Goal: Transaction & Acquisition: Purchase product/service

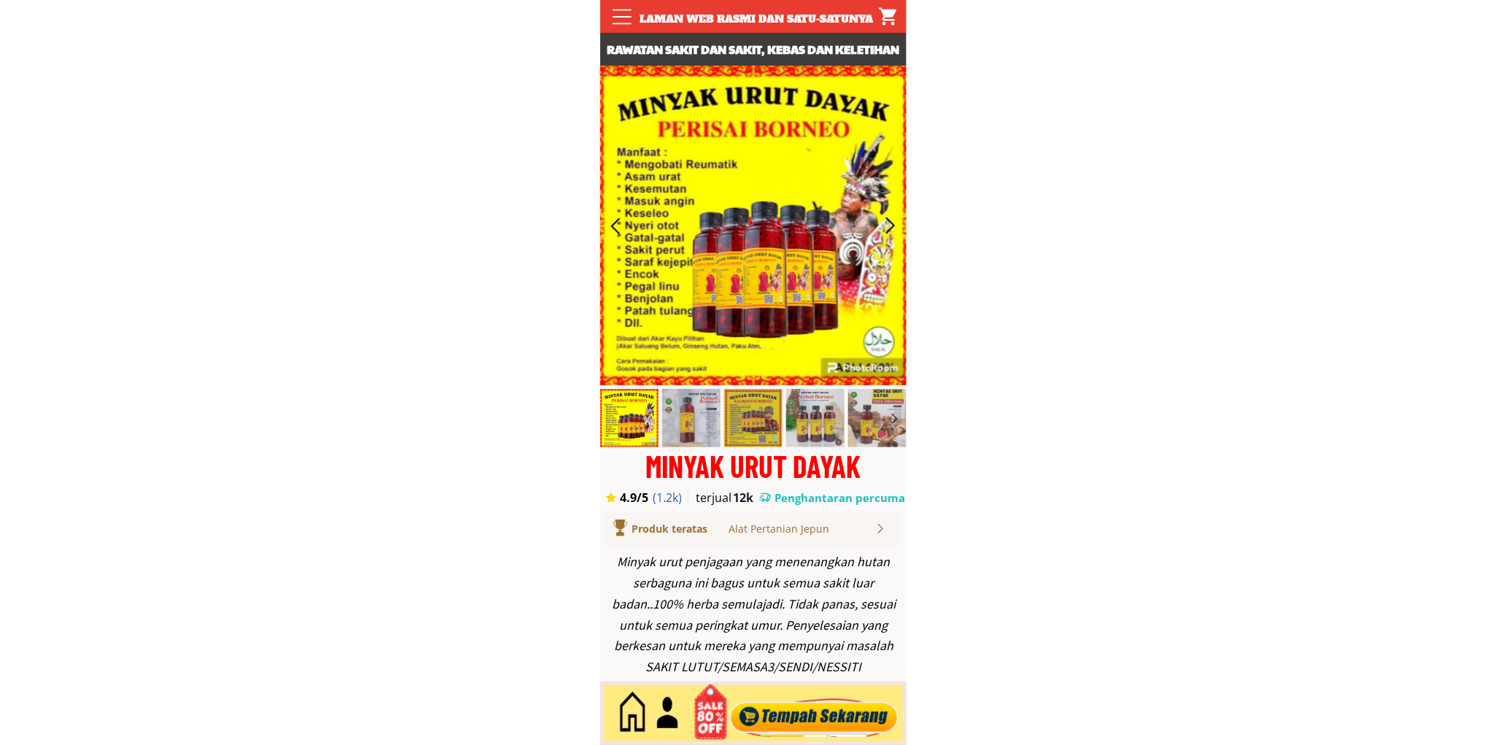
click at [801, 725] on div at bounding box center [814, 713] width 177 height 48
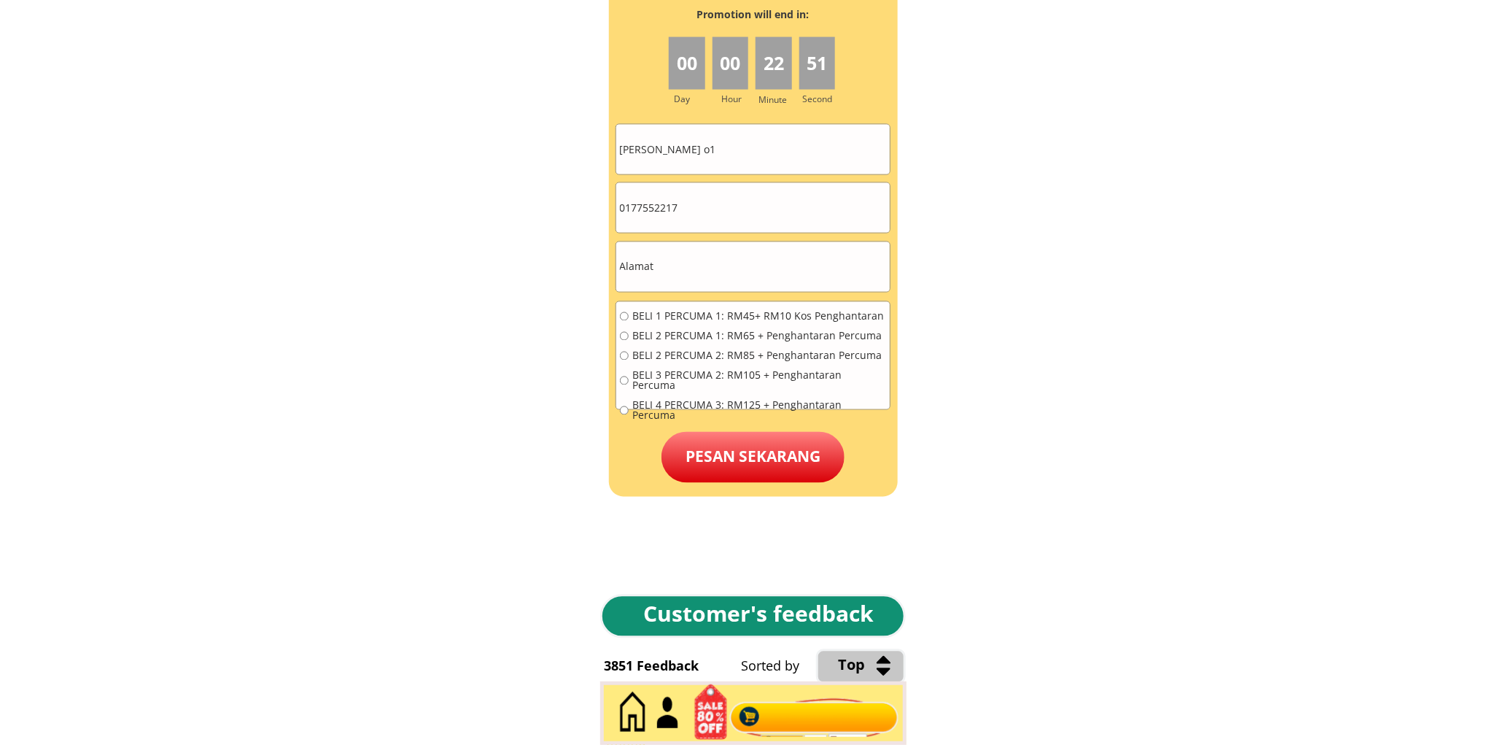
scroll to position [6599, 0]
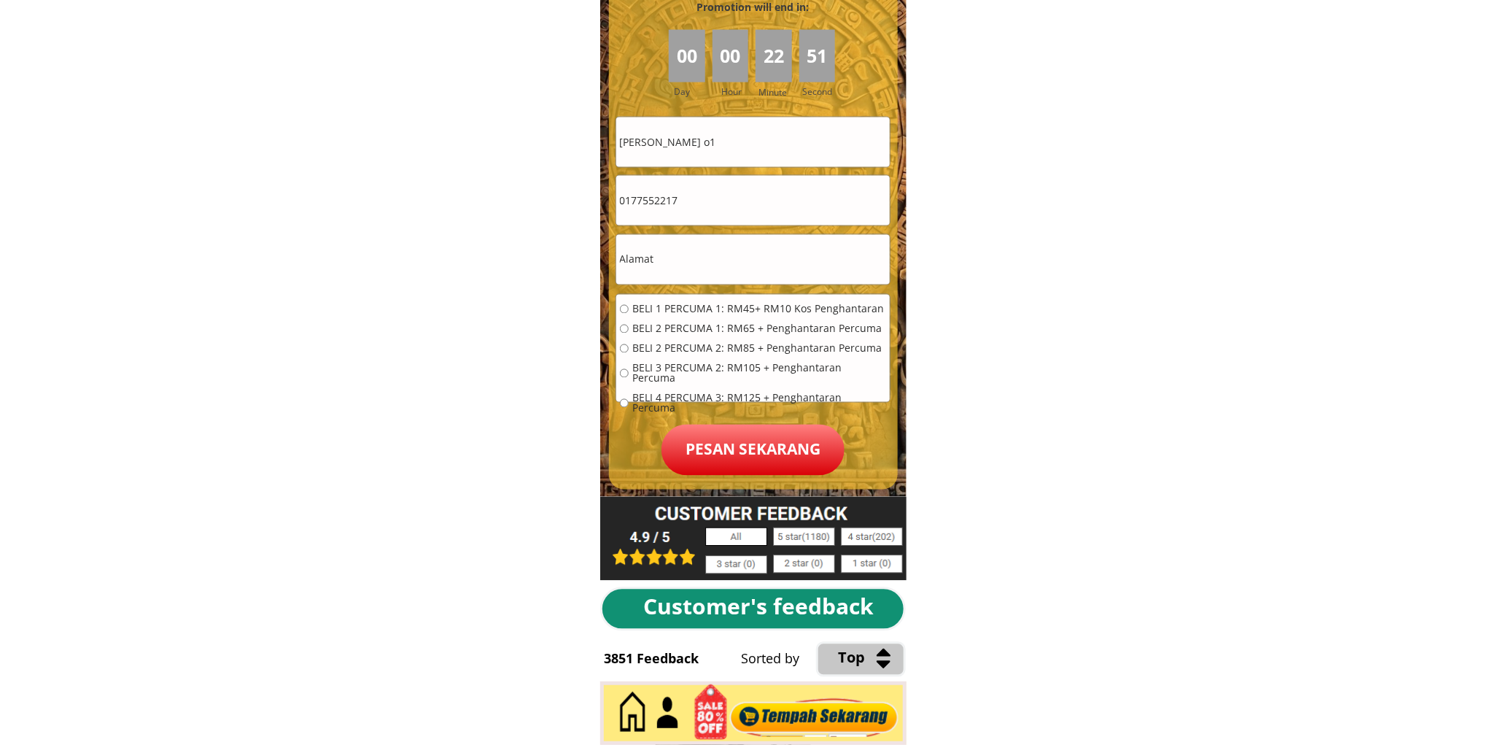
click at [749, 136] on input "Sarinah Ahmad o1" at bounding box center [753, 142] width 274 height 50
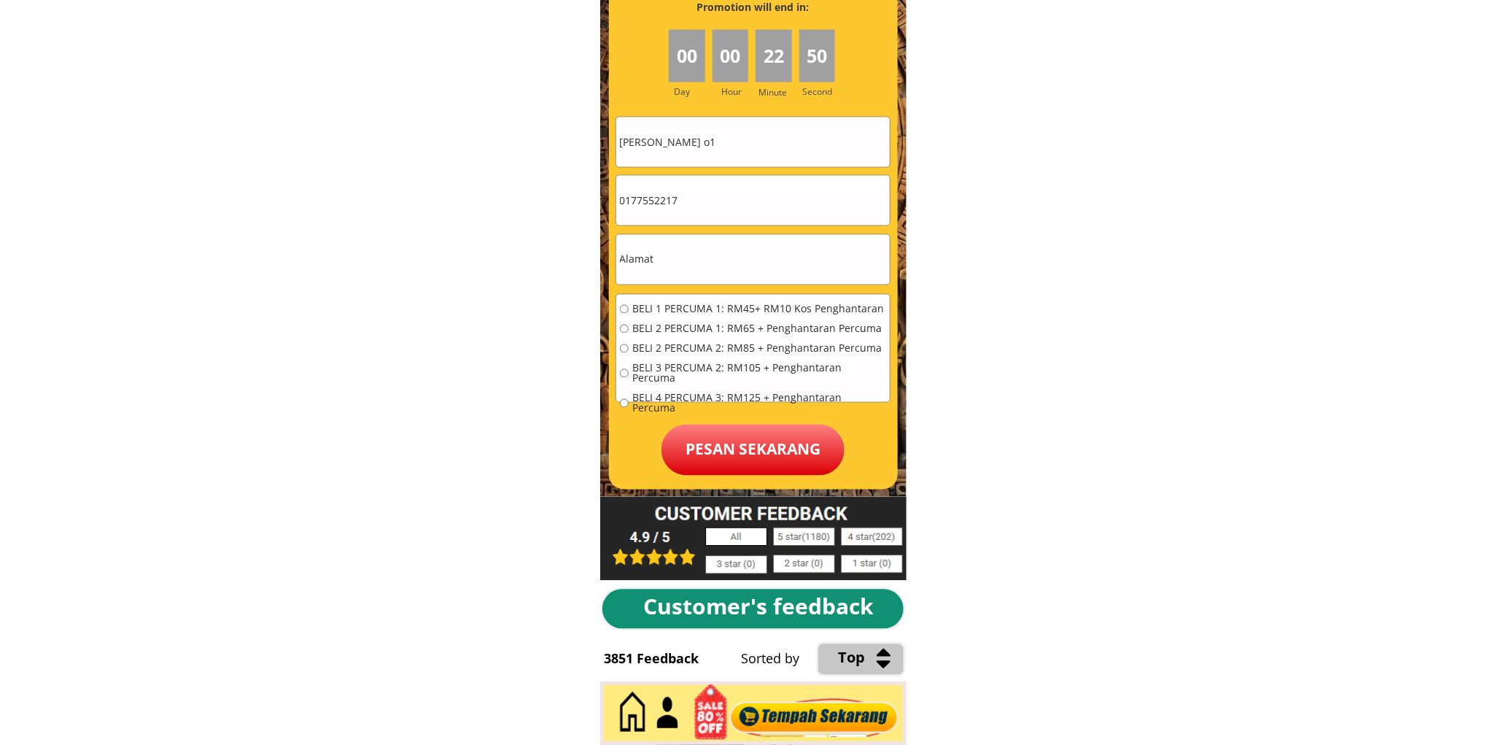
paste input "Parut Anak Nyam"
type input "Parut Anak Nyam"
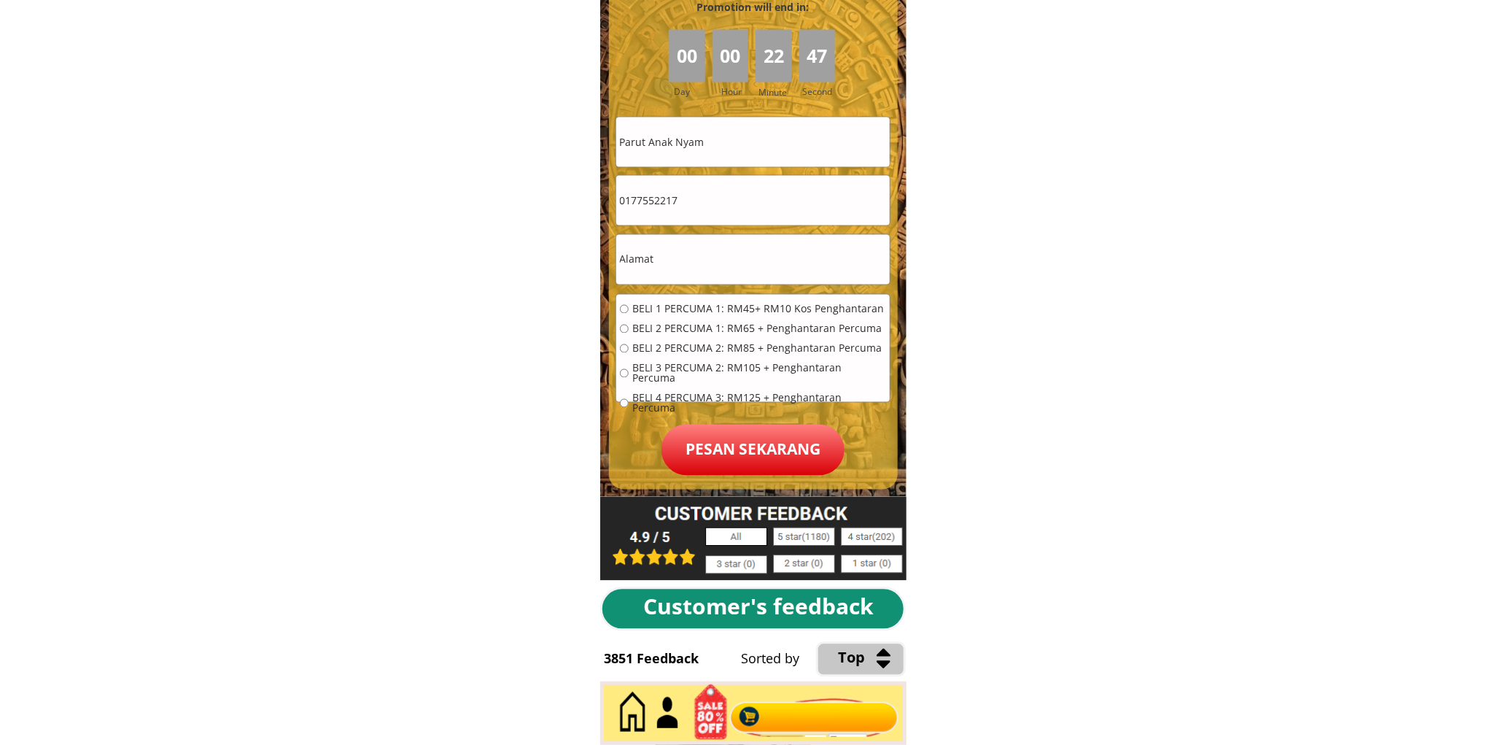
click at [728, 206] on input "0177552217" at bounding box center [753, 201] width 274 height 50
paste input "69729858"
type input "0169729858"
click at [684, 261] on input "text" at bounding box center [753, 260] width 274 height 50
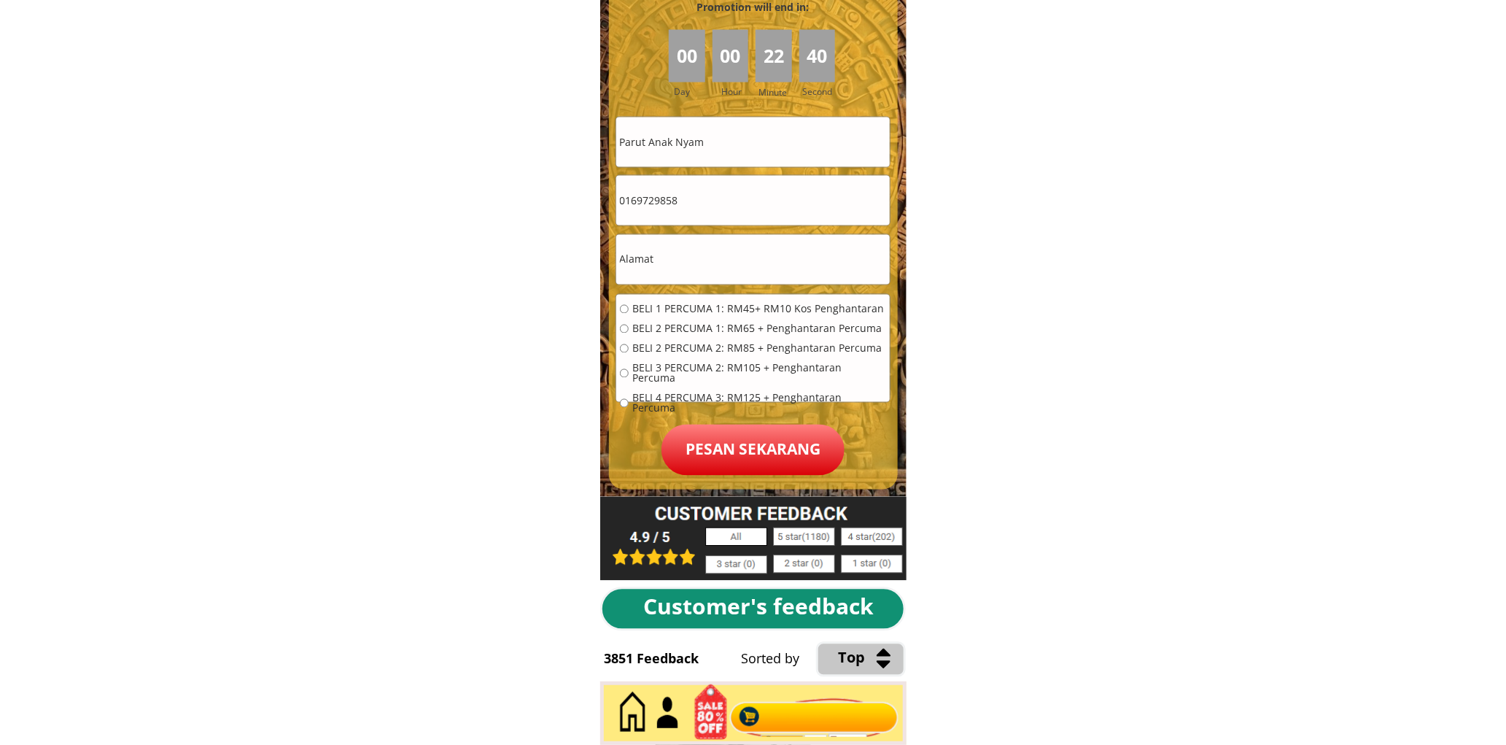
paste input "Kpg.Sungai Burung,Jalan Bt.Gong,94200 Siburan,Kuching"
type input "Kpg.Sungai Burung,Jalan Bt.Gong,94200 Siburan,Kuching"
click at [690, 304] on span "BELI 1 PERCUMA 1: RM45+ RM10 Kos Penghantaran" at bounding box center [759, 309] width 254 height 10
radio input "true"
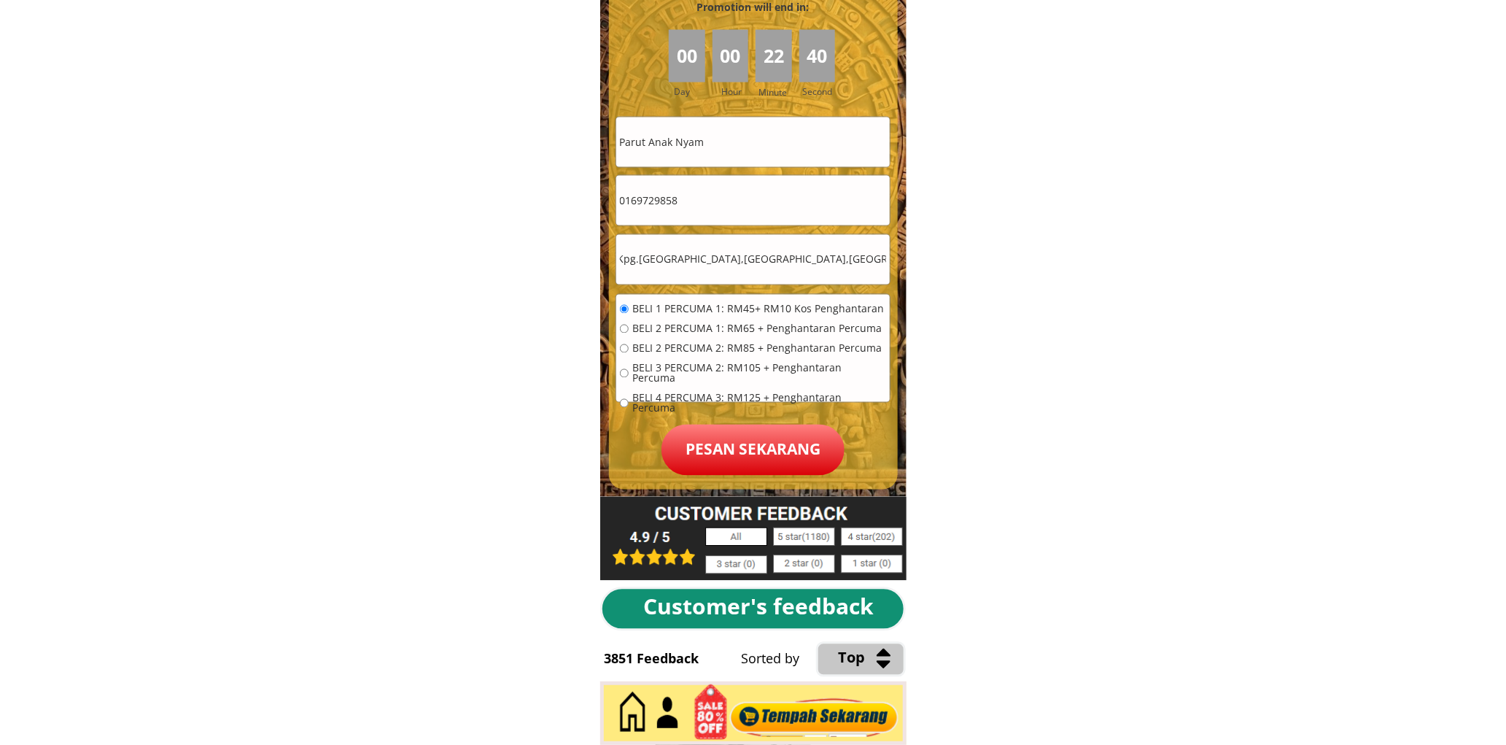
scroll to position [0, 0]
click at [741, 427] on p "Pesan sekarang" at bounding box center [753, 450] width 183 height 51
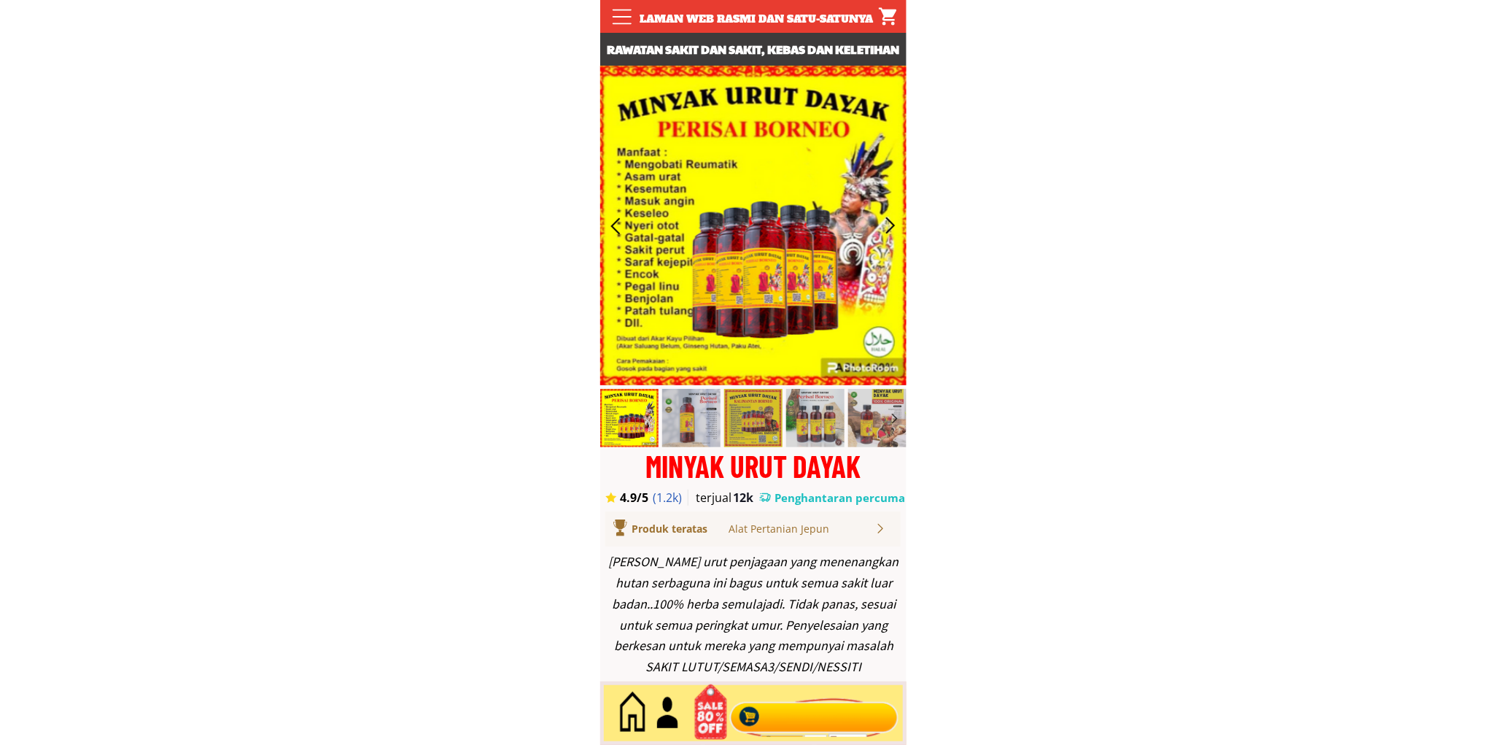
click at [816, 716] on div at bounding box center [814, 713] width 177 height 48
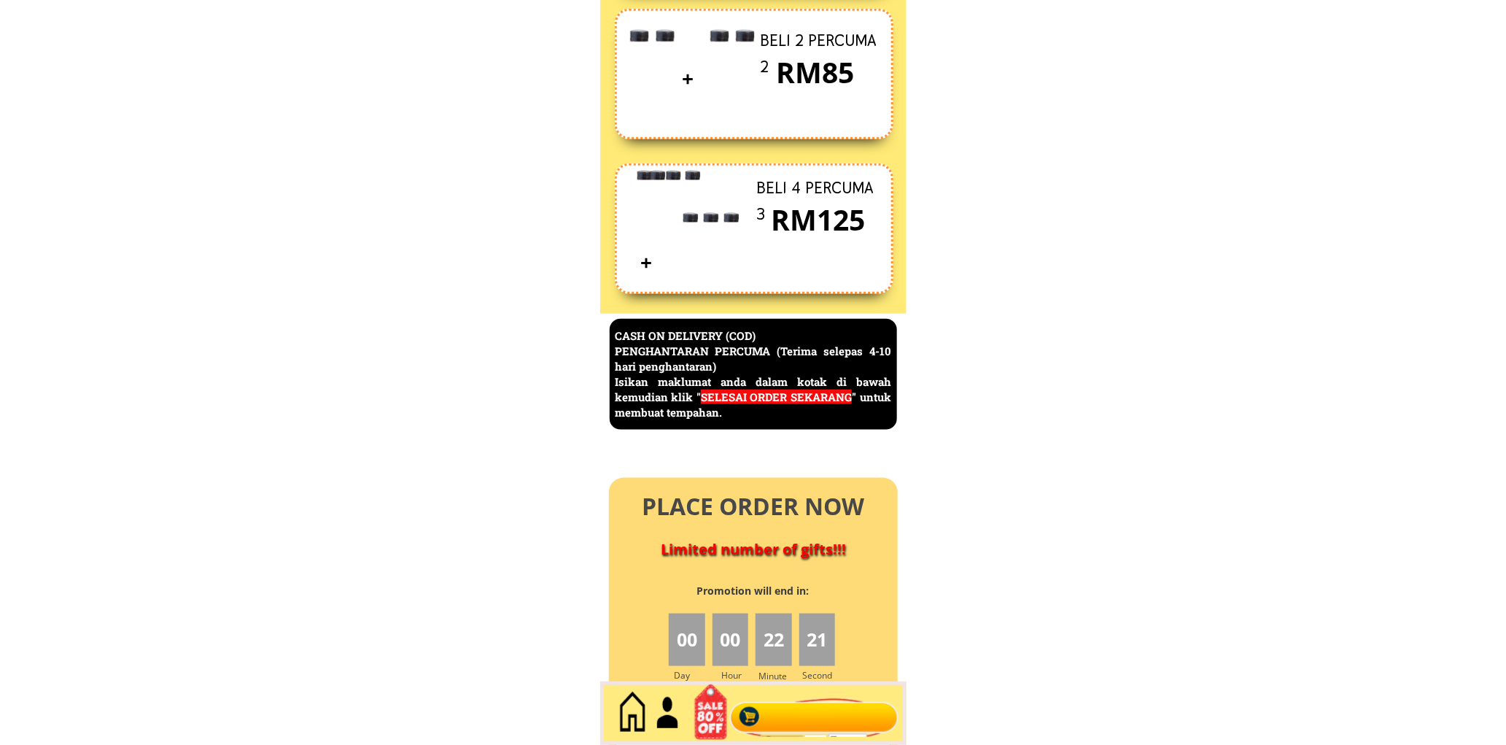
scroll to position [6329, 0]
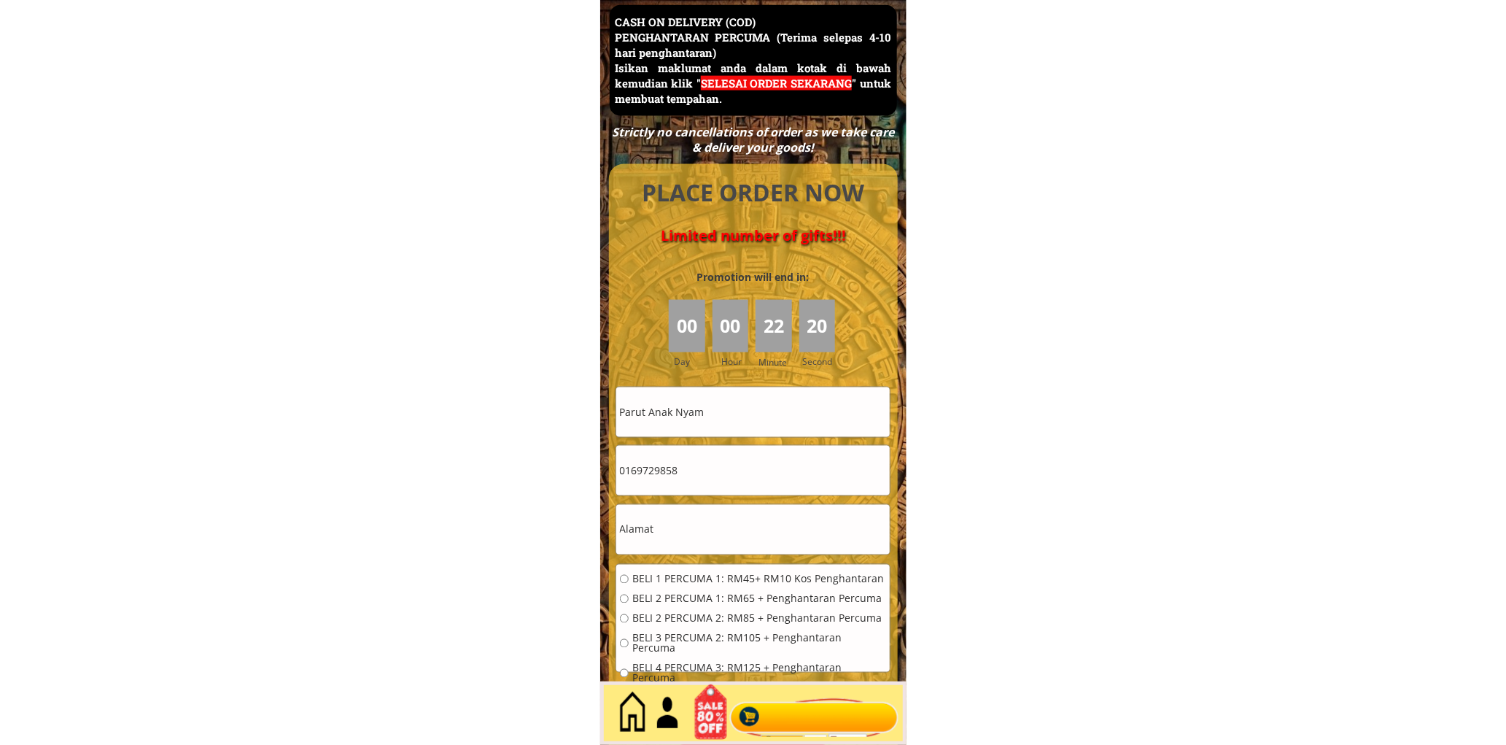
click at [754, 411] on input "Parut Anak Nyam" at bounding box center [753, 412] width 274 height 50
paste input "Maad Biin Awang"
type input "Maad Biin Awang"
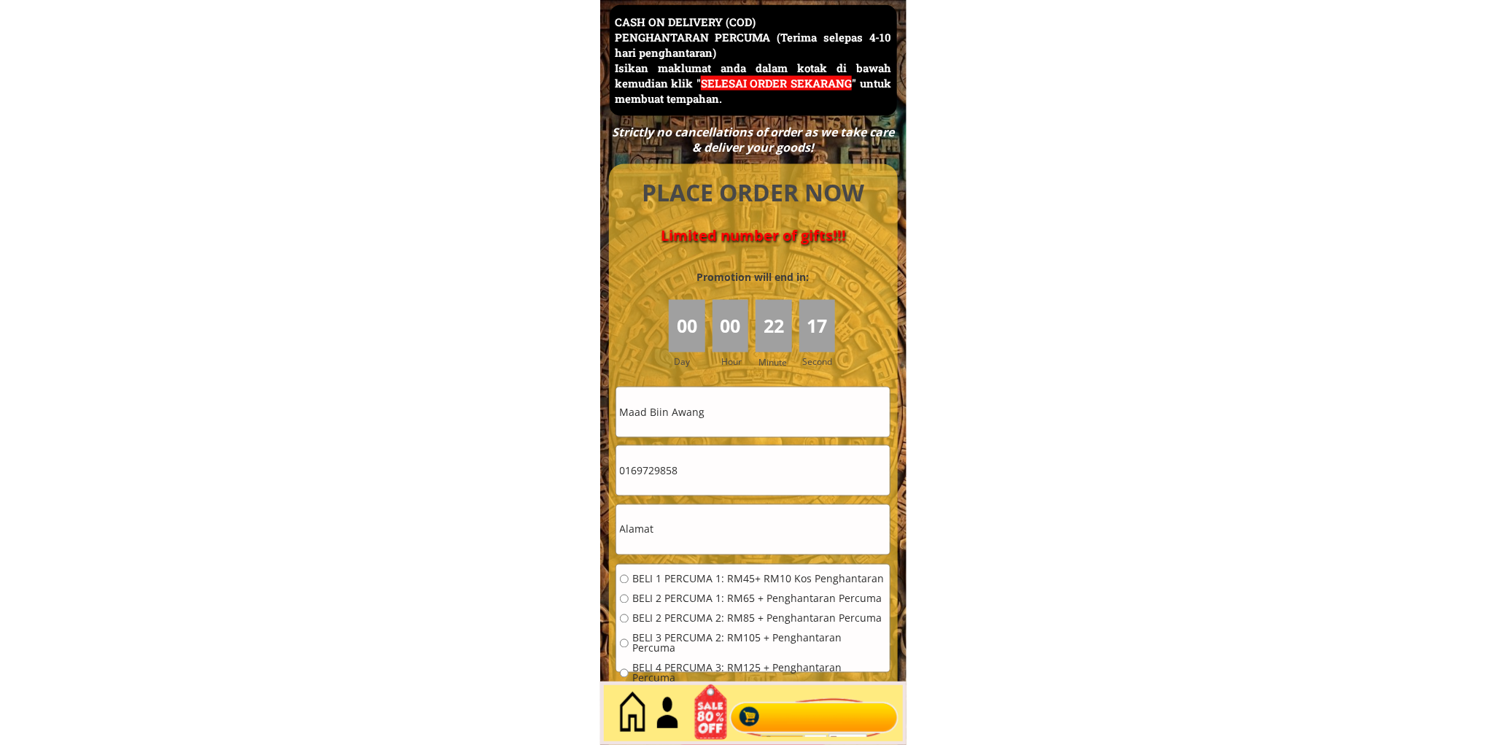
click at [726, 489] on input "0169729858" at bounding box center [753, 471] width 274 height 50
click at [726, 487] on input "0169729858" at bounding box center [753, 471] width 274 height 50
paste input "198014771"
type input "198014771"
click at [730, 403] on input "Maad Biin Awang" at bounding box center [753, 412] width 274 height 50
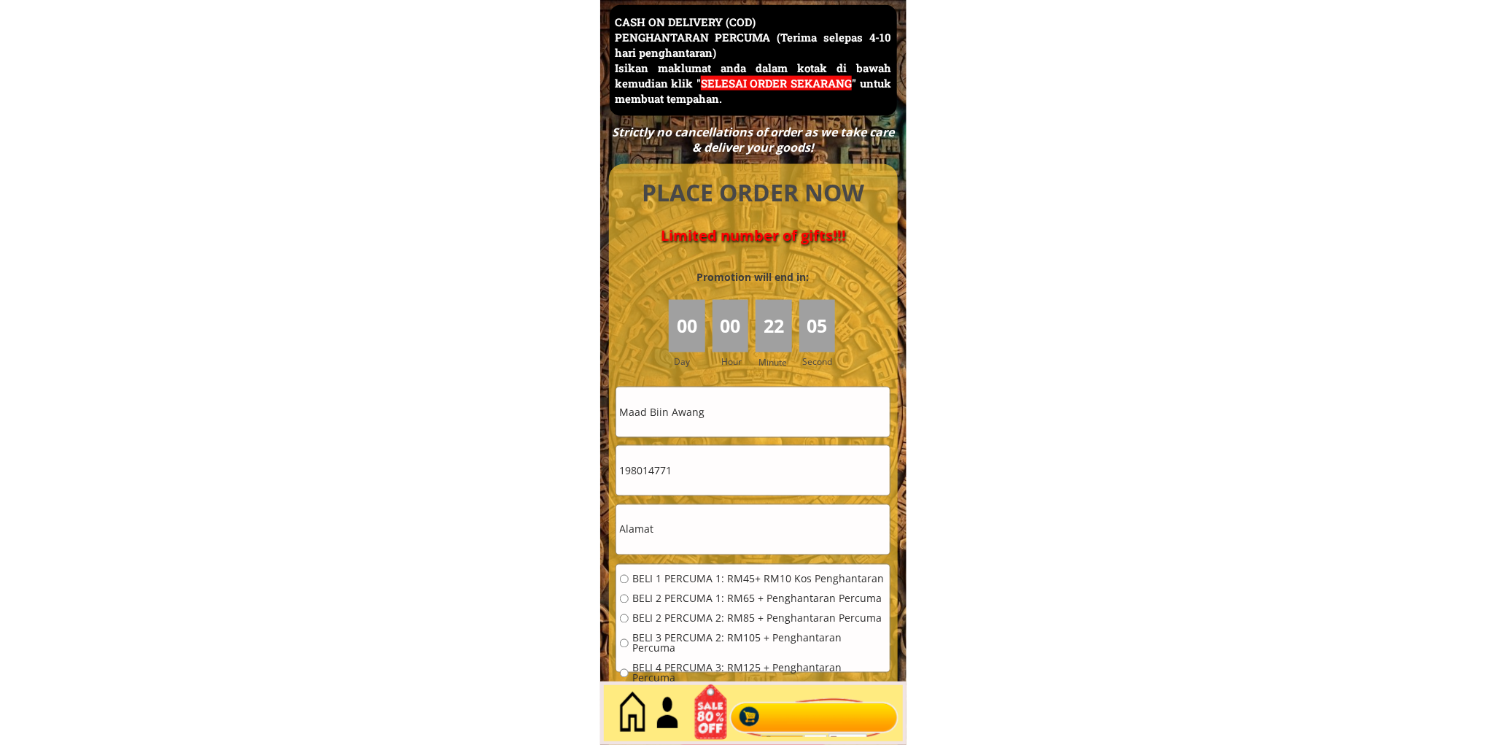
click at [755, 545] on input "text" at bounding box center [753, 530] width 274 height 50
paste input "[GEOGRAPHIC_DATA], 12, [GEOGRAPHIC_DATA]"
type input "[GEOGRAPHIC_DATA], 12, [GEOGRAPHIC_DATA]"
click at [713, 581] on span "BELI 1 PERCUMA 1: RM45+ RM10 Kos Penghantaran" at bounding box center [759, 579] width 254 height 10
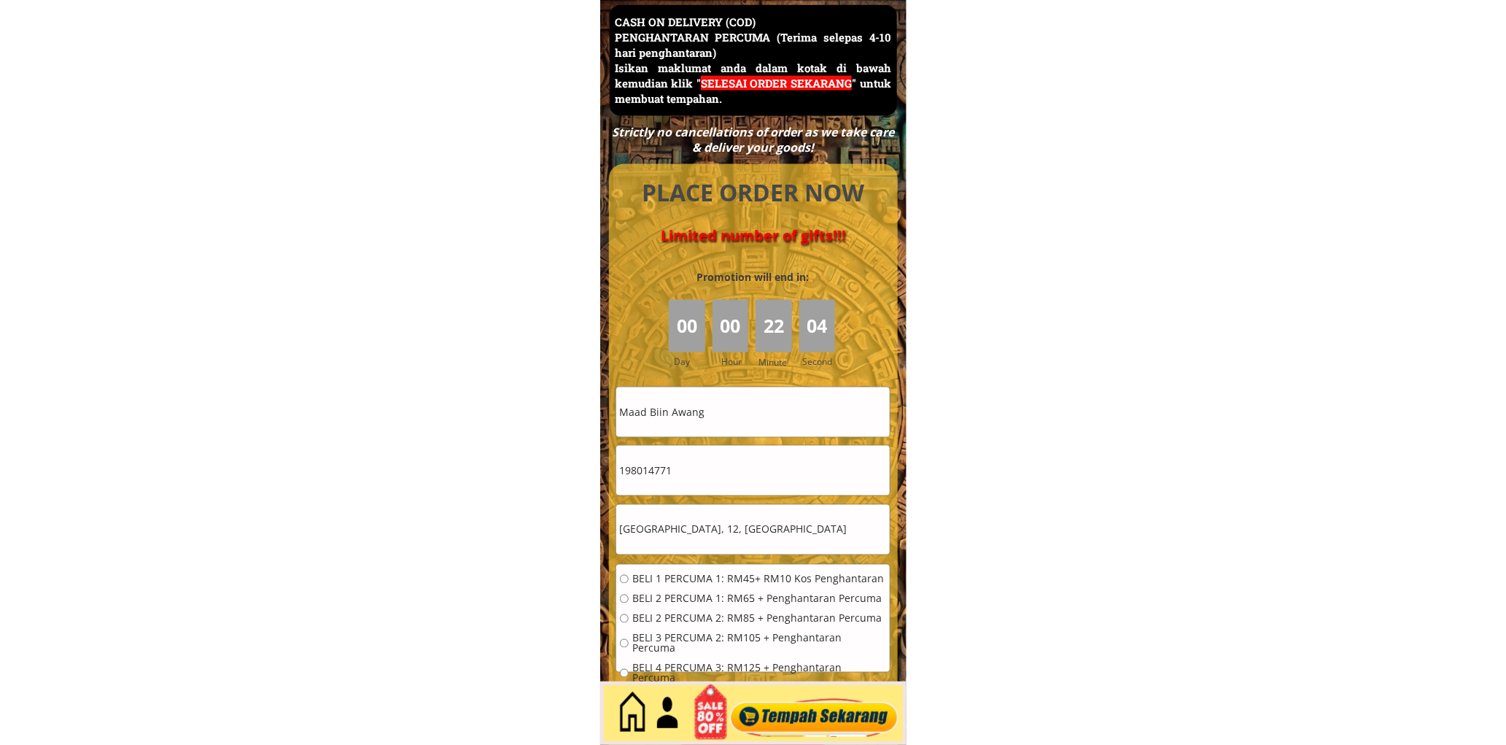
radio input "true"
click at [797, 702] on div at bounding box center [814, 713] width 177 height 48
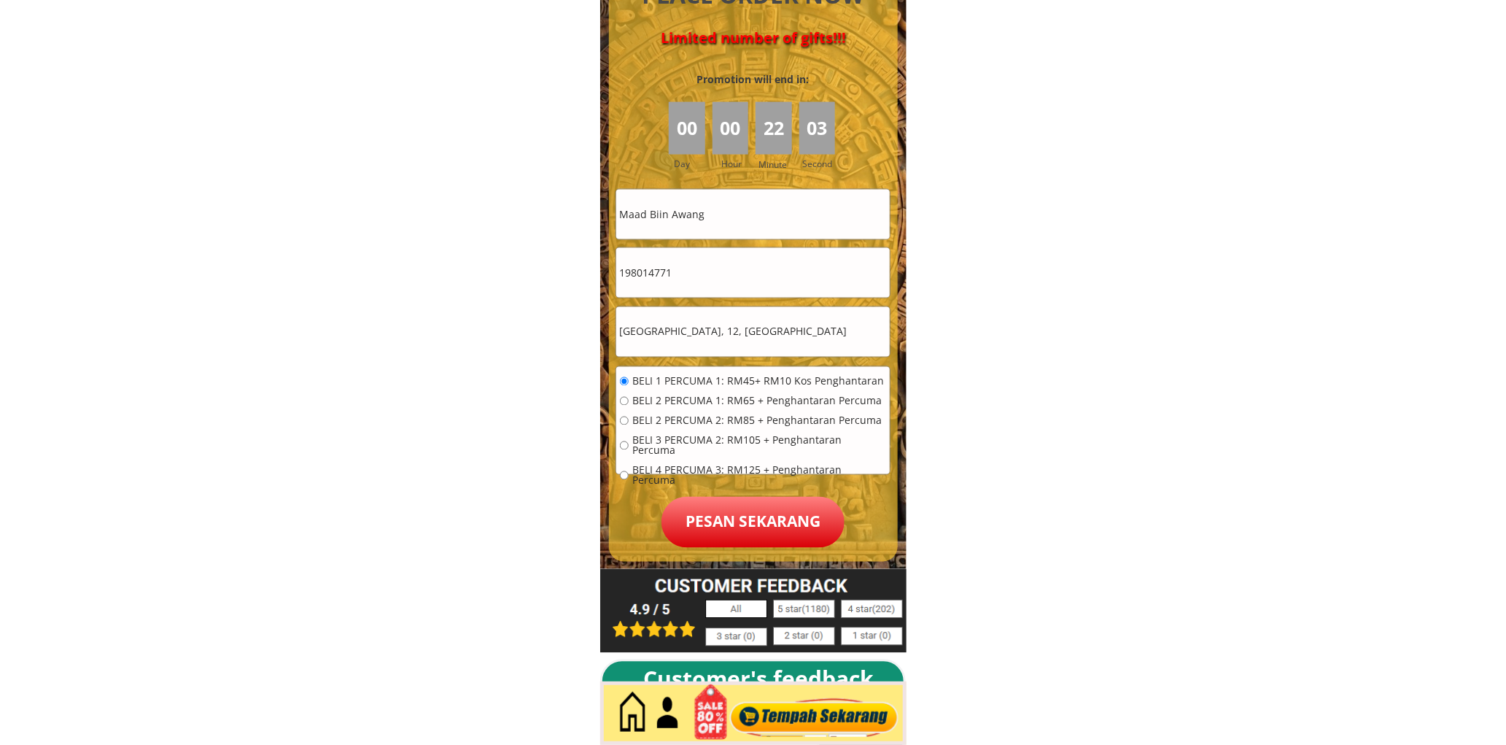
scroll to position [6599, 0]
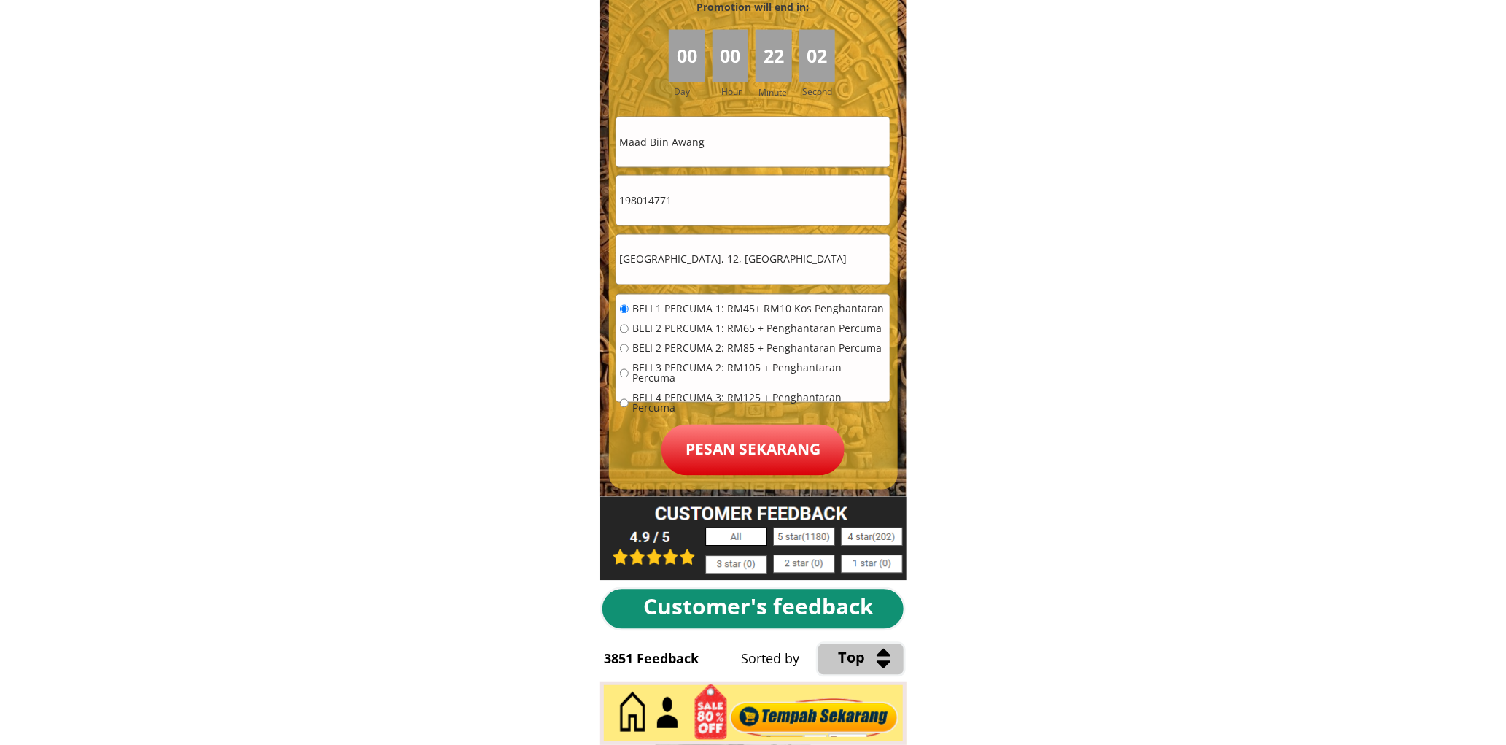
click at [762, 448] on p "Pesan sekarang" at bounding box center [753, 450] width 183 height 51
